Goal: Transaction & Acquisition: Purchase product/service

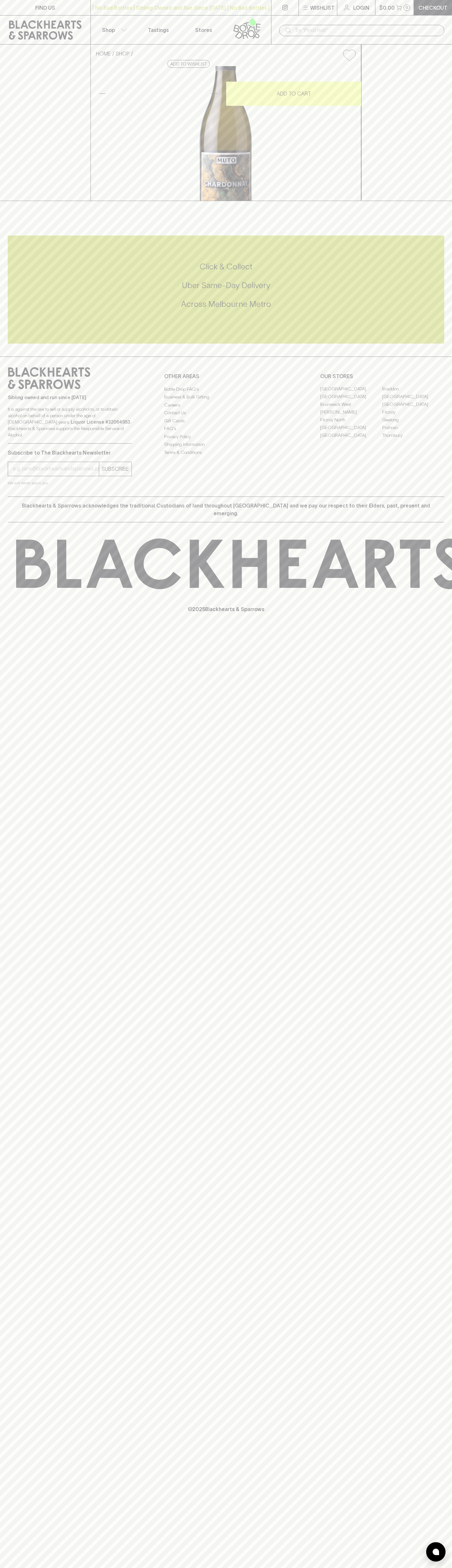
click at [404, 17] on div "​" at bounding box center [362, 30] width 181 height 29
click at [428, 961] on div "FIND US | No Bad Bottles | Sibling Owned and Run Since 2006 | No Bad Bottles | …" at bounding box center [226, 784] width 452 height 1568
click at [298, 1567] on html "FIND US | No Bad Bottles | Sibling Owned and Run Since 2006 | No Bad Bottles | …" at bounding box center [226, 784] width 452 height 1568
click at [8, 918] on div "FIND US | No Bad Bottles | Sibling Owned and Run Since 2006 | No Bad Bottles | …" at bounding box center [226, 784] width 452 height 1568
